Goal: Find contact information

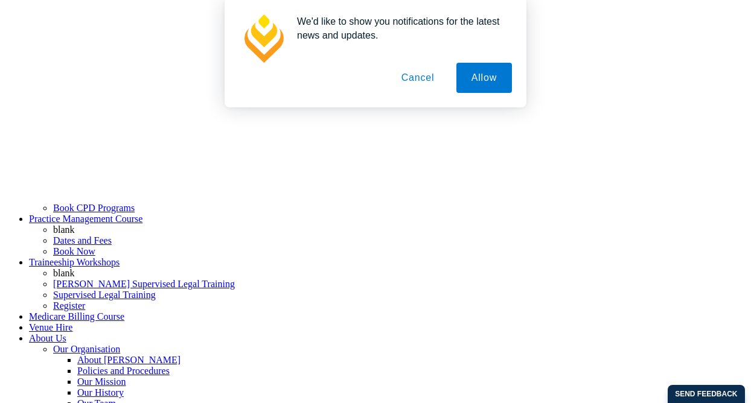
scroll to position [629, 0]
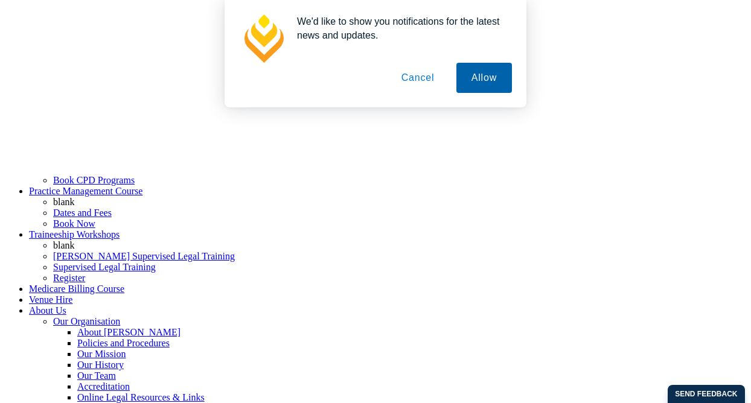
click at [496, 84] on button "Allow" at bounding box center [484, 78] width 56 height 30
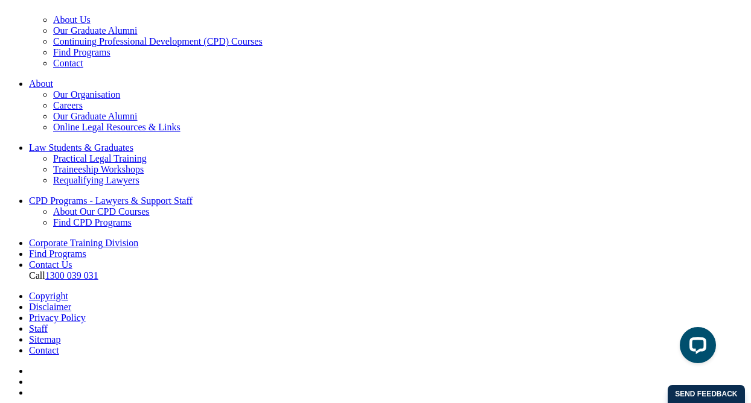
scroll to position [2617, 0]
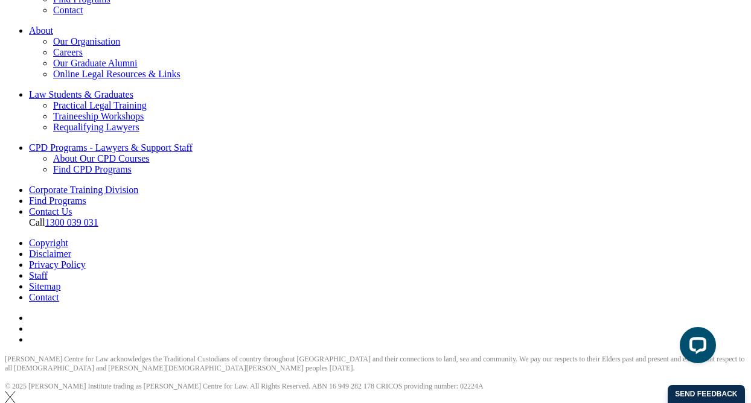
scroll to position [2573, 0]
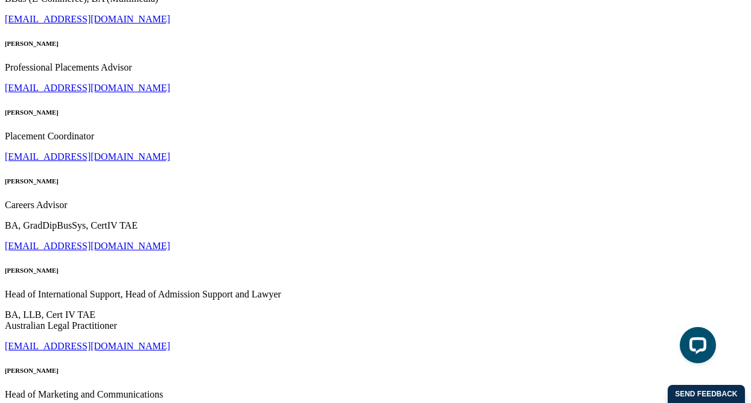
scroll to position [6853, 0]
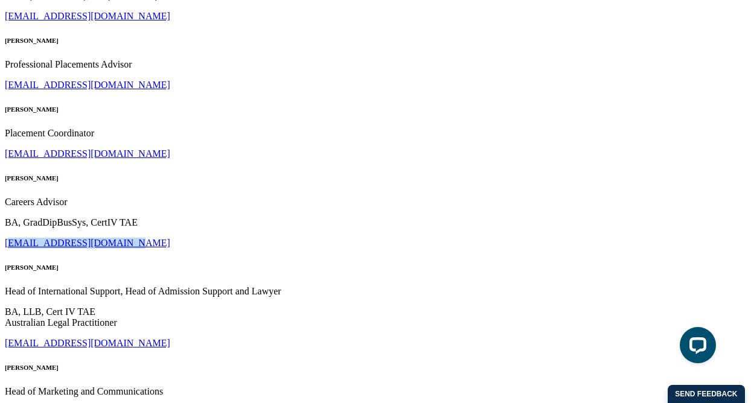
drag, startPoint x: 108, startPoint y: 307, endPoint x: -2, endPoint y: 298, distance: 110.8
copy link "jfoley@leocussen.edu.au"
